Goal: Task Accomplishment & Management: Manage account settings

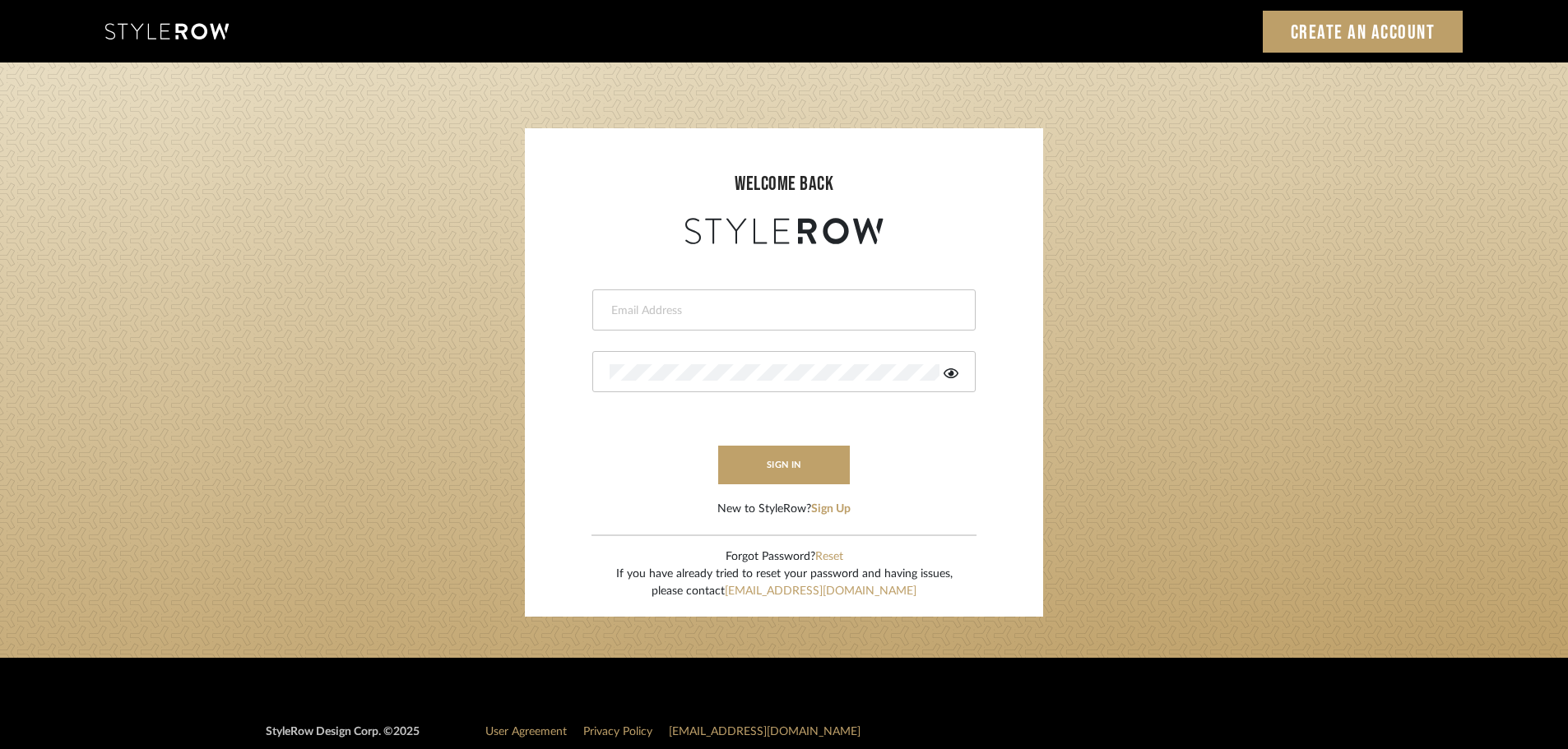
click at [664, 315] on input "email" at bounding box center [781, 311] width 344 height 17
type input "persimmon.design@outlook.com"
click at [769, 479] on button "sign in" at bounding box center [783, 465] width 132 height 38
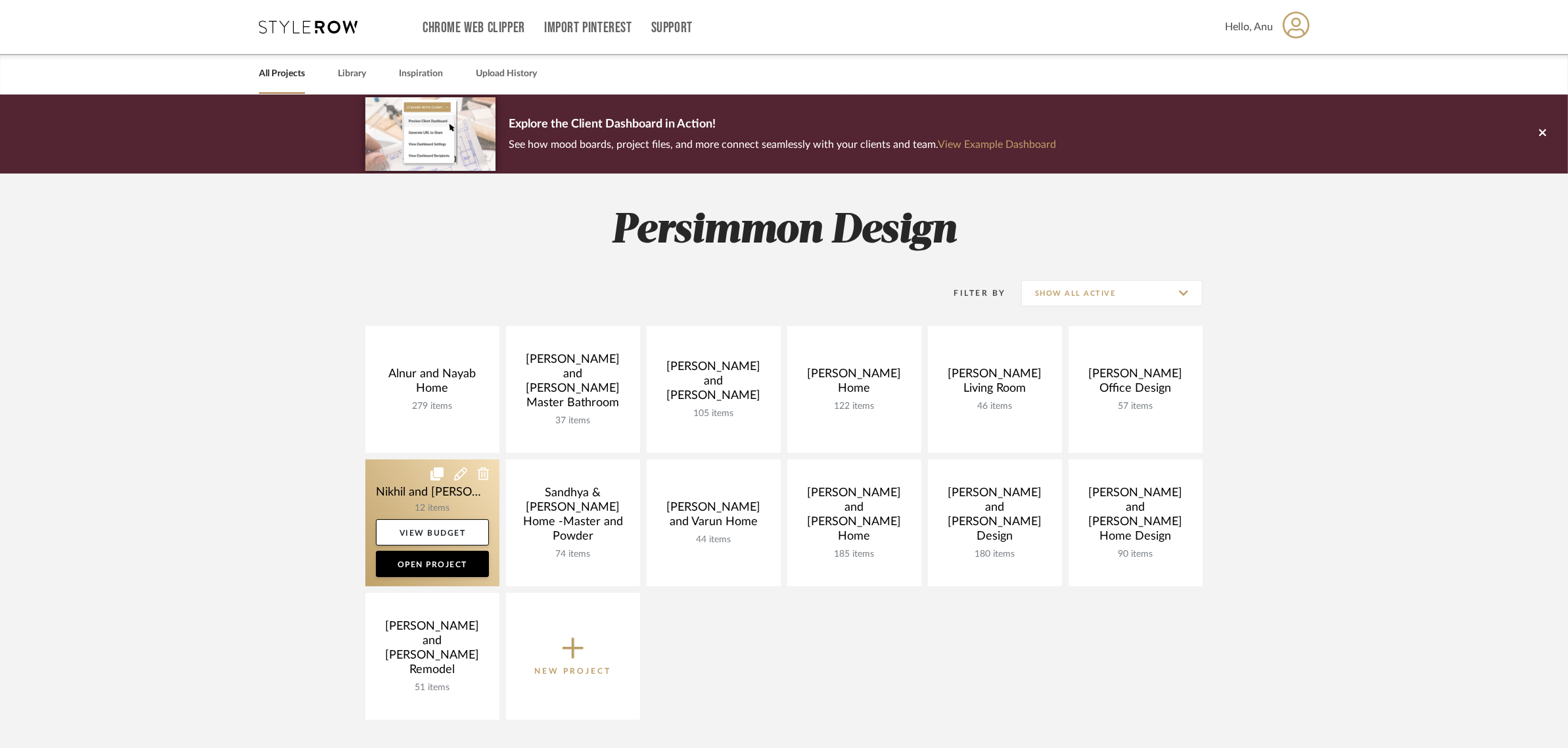
click at [396, 484] on link at bounding box center [432, 523] width 134 height 127
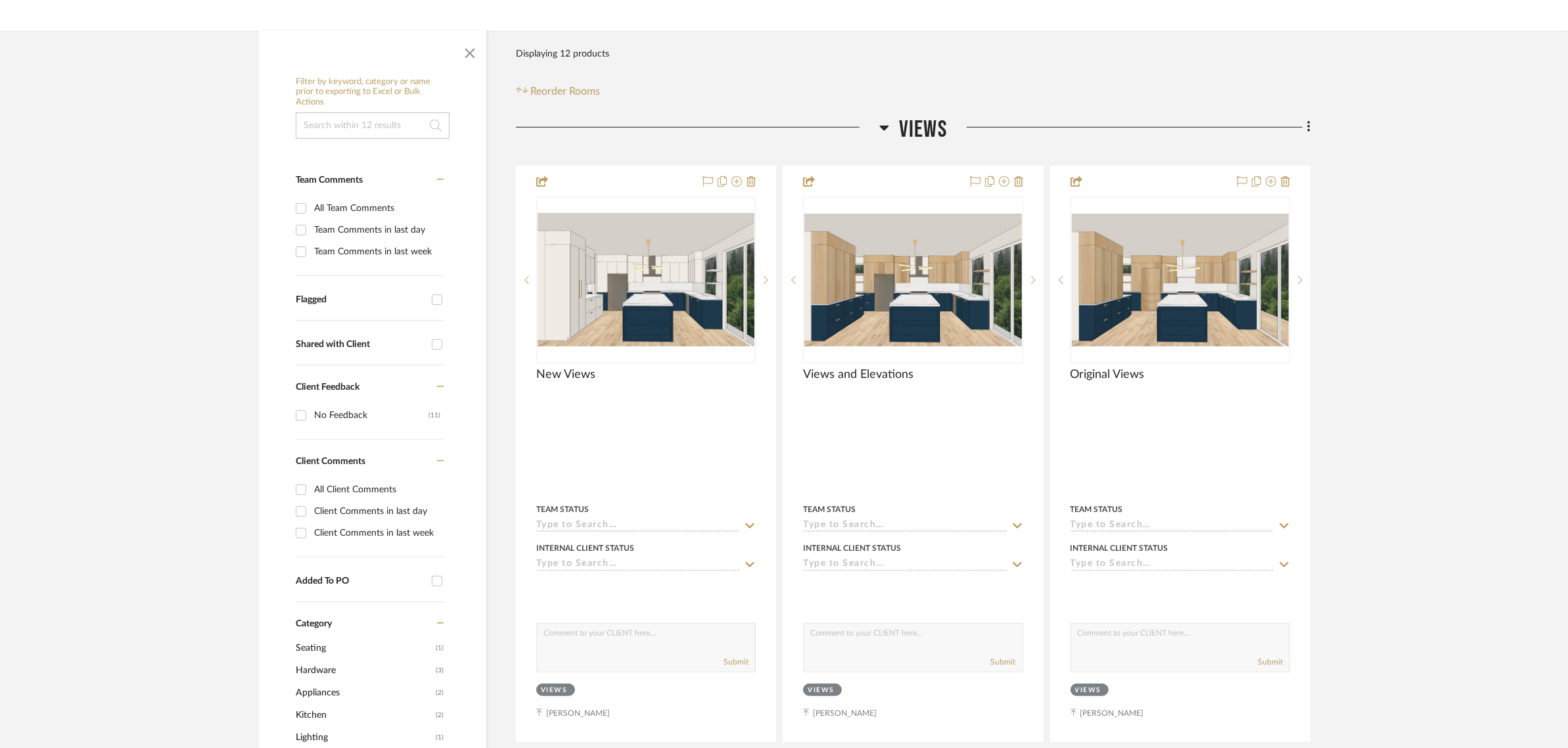
scroll to position [246, 0]
